Goal: Task Accomplishment & Management: Use online tool/utility

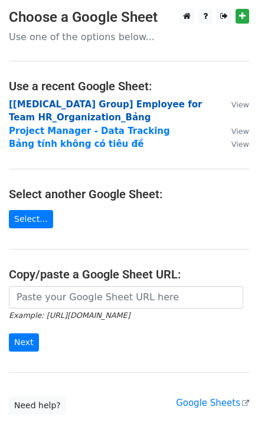
click at [118, 106] on strong "[BSS Group] Employee for Team HR_Organization_Bảng" at bounding box center [105, 111] width 193 height 24
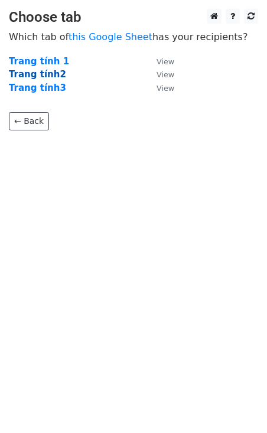
click at [42, 74] on strong "Trang tính2" at bounding box center [37, 74] width 57 height 11
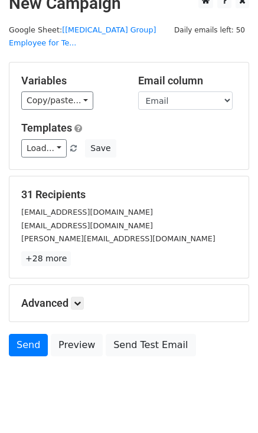
scroll to position [24, 0]
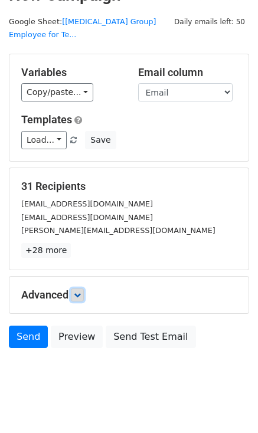
click at [80, 291] on icon at bounding box center [77, 294] width 7 height 7
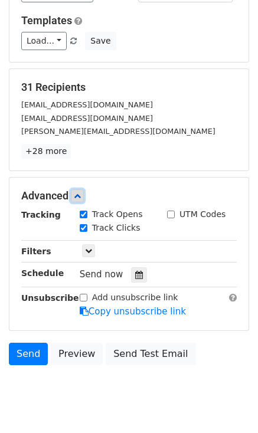
scroll to position [139, 0]
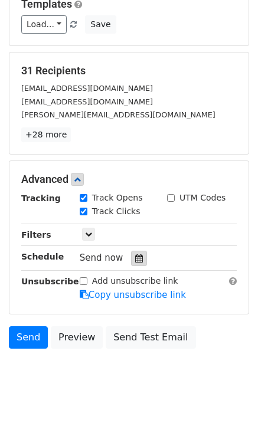
click at [135, 254] on icon at bounding box center [139, 258] width 8 height 8
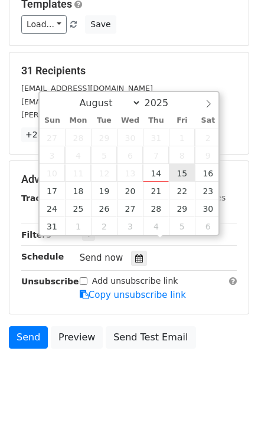
type input "[DATE] 12:00"
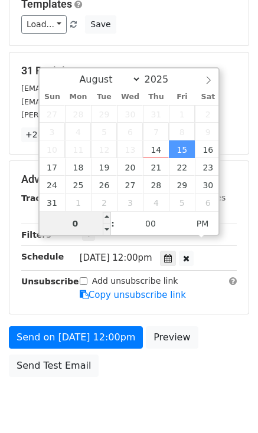
type input "09"
type input "[DATE] 09:00"
click at [210, 219] on span "PM" at bounding box center [202, 224] width 32 height 24
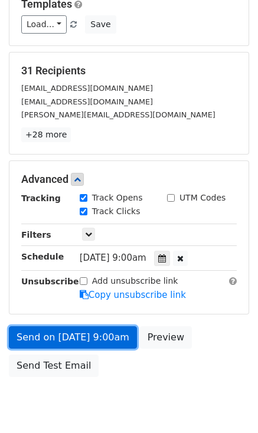
click at [101, 326] on link "Send on [DATE] 9:00am" at bounding box center [73, 337] width 128 height 22
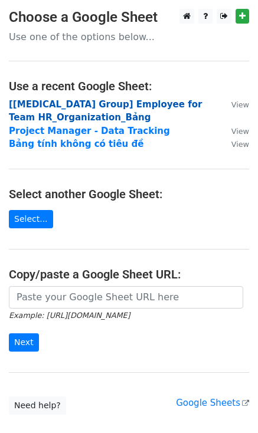
click at [70, 102] on strong "[[MEDICAL_DATA] Group] Employee for Team HR_Organization_Bảng" at bounding box center [105, 111] width 193 height 24
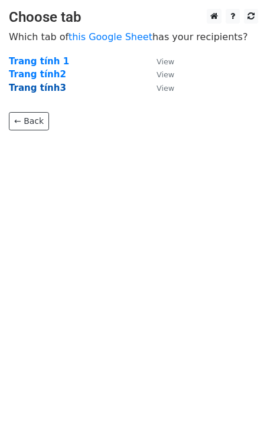
click at [47, 88] on strong "Trang tính3" at bounding box center [37, 88] width 57 height 11
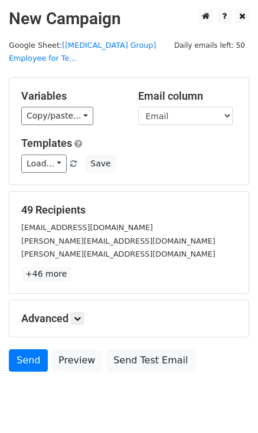
scroll to position [24, 0]
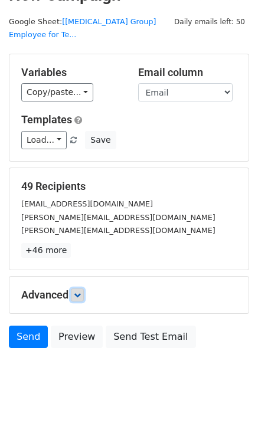
click at [78, 291] on icon at bounding box center [77, 294] width 7 height 7
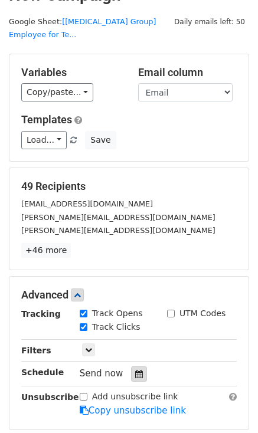
click at [135, 370] on icon at bounding box center [139, 374] width 8 height 8
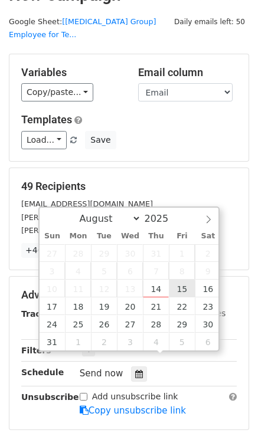
type input "[DATE] 12:00"
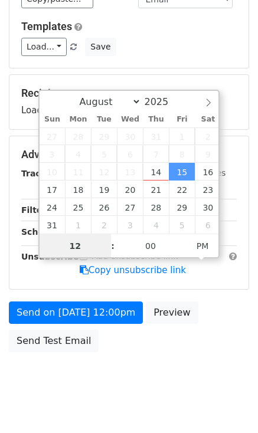
scroll to position [120, 0]
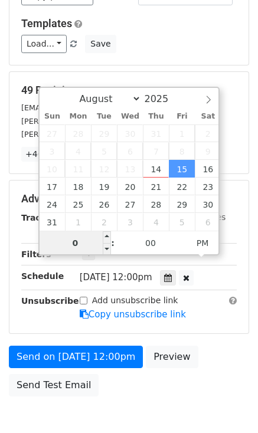
type input "09"
type input "[DATE] 09:00"
click at [195, 244] on span "PM" at bounding box center [202, 243] width 32 height 24
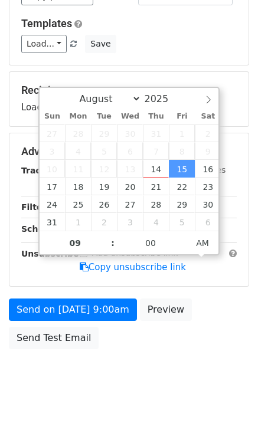
click at [118, 399] on html "New Campaign Daily emails left: 50 Google Sheet: [[MEDICAL_DATA] Group] Employe…" at bounding box center [129, 164] width 258 height 569
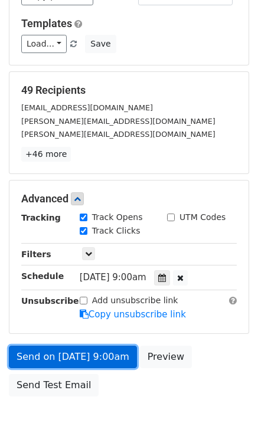
click at [78, 346] on link "Send on [DATE] 9:00am" at bounding box center [73, 357] width 128 height 22
